Goal: Task Accomplishment & Management: Complete application form

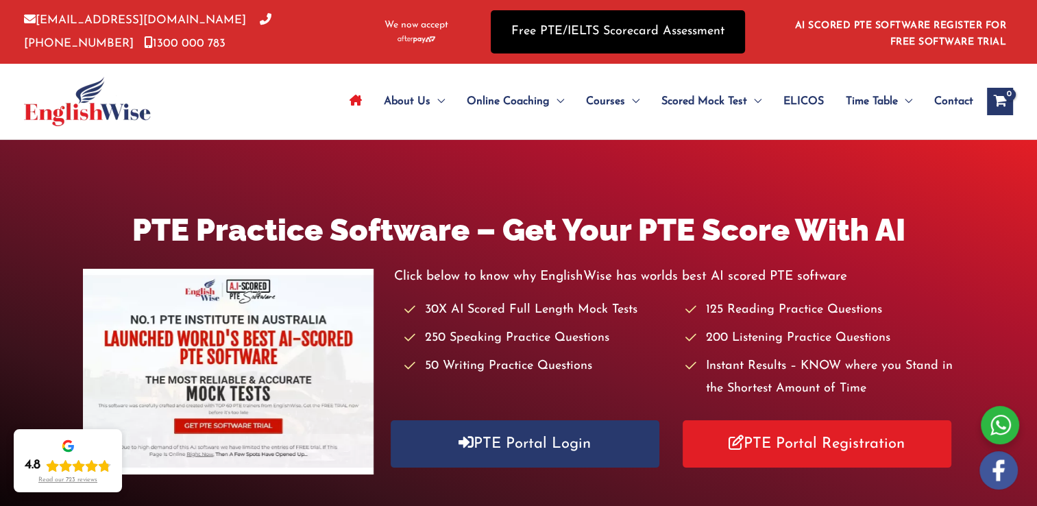
click at [551, 23] on link "Free PTE/IELTS Scorecard Assessment" at bounding box center [618, 31] width 254 height 43
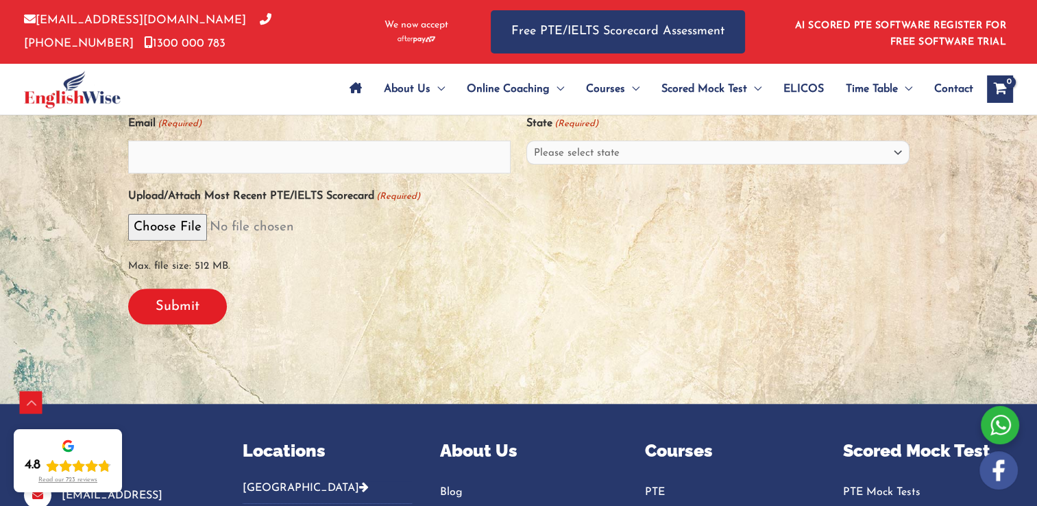
click at [469, 295] on div "Submit" at bounding box center [519, 307] width 782 height 58
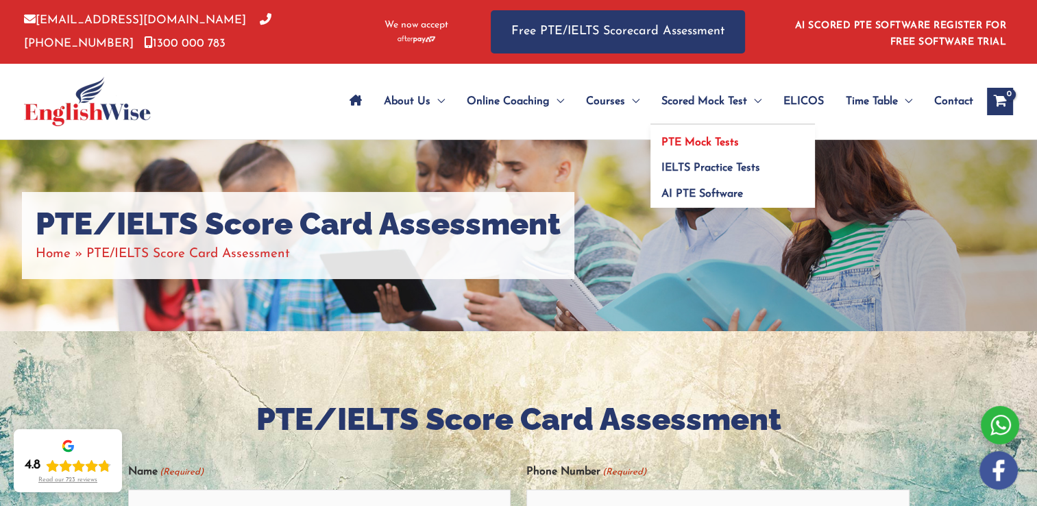
click at [703, 148] on link "PTE Mock Tests" at bounding box center [733, 138] width 165 height 26
